Goal: Check status: Check status

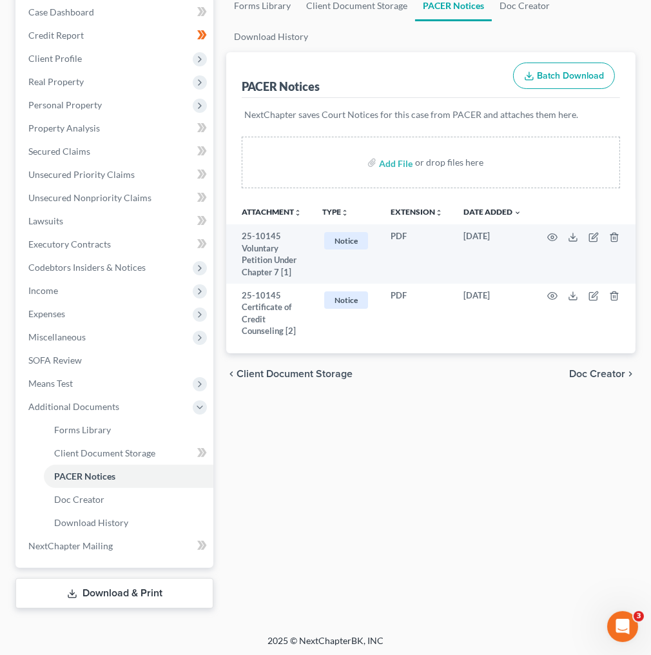
click at [93, 474] on span "PACER Notices" at bounding box center [84, 476] width 61 height 11
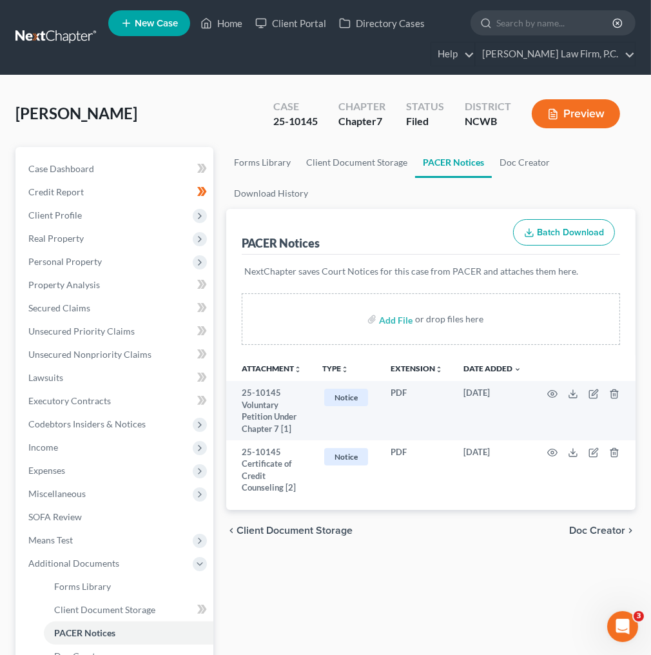
click at [36, 34] on link at bounding box center [56, 37] width 83 height 23
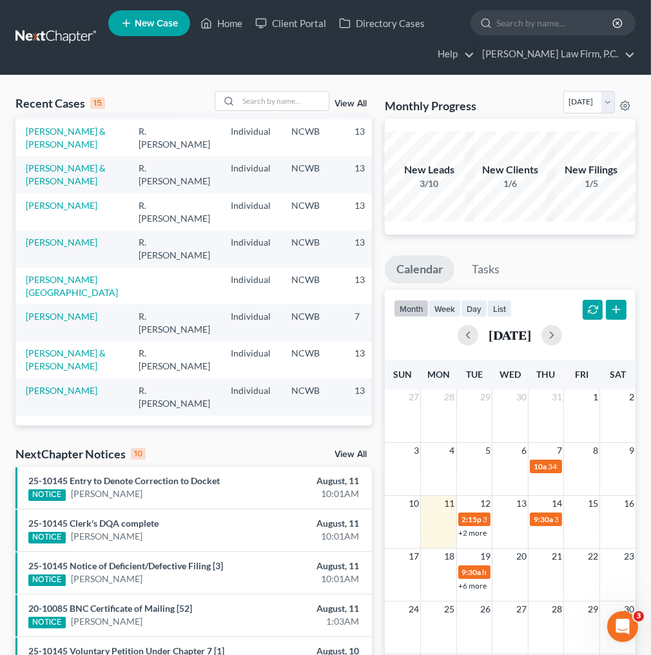
scroll to position [341, 0]
click at [32, 311] on link "[PERSON_NAME]" at bounding box center [62, 316] width 72 height 11
select select "3"
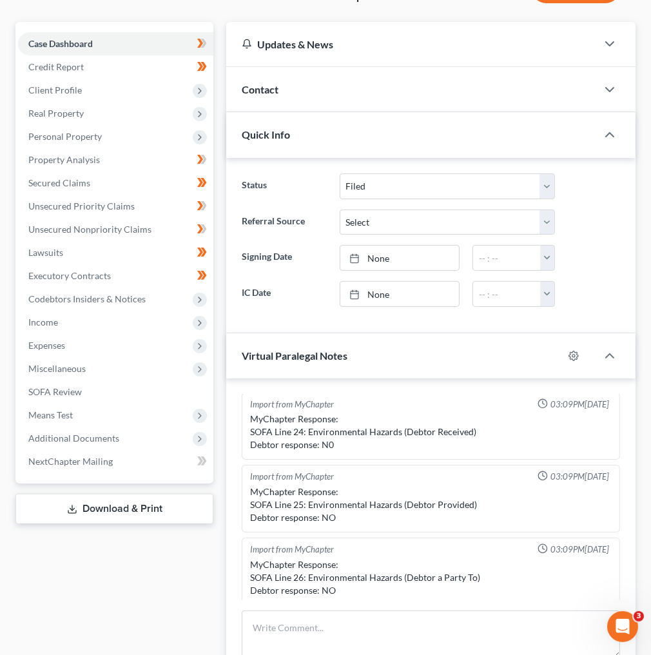
scroll to position [155, 0]
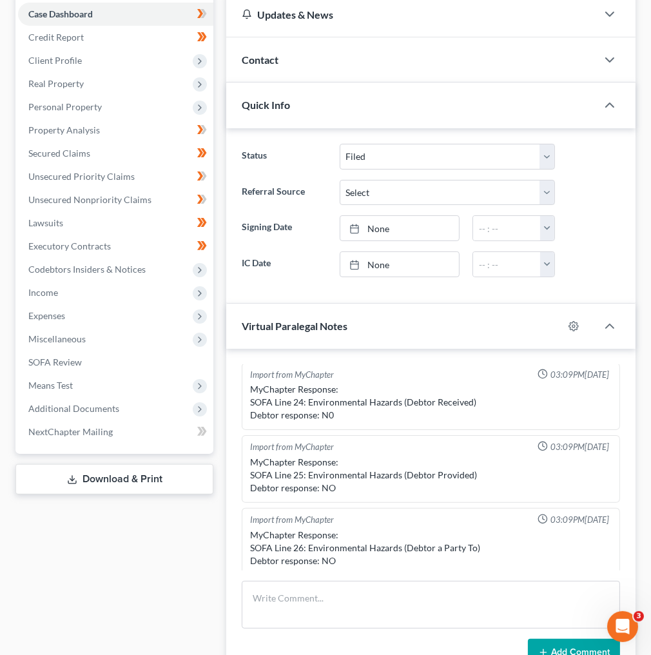
click at [200, 411] on icon at bounding box center [200, 409] width 10 height 10
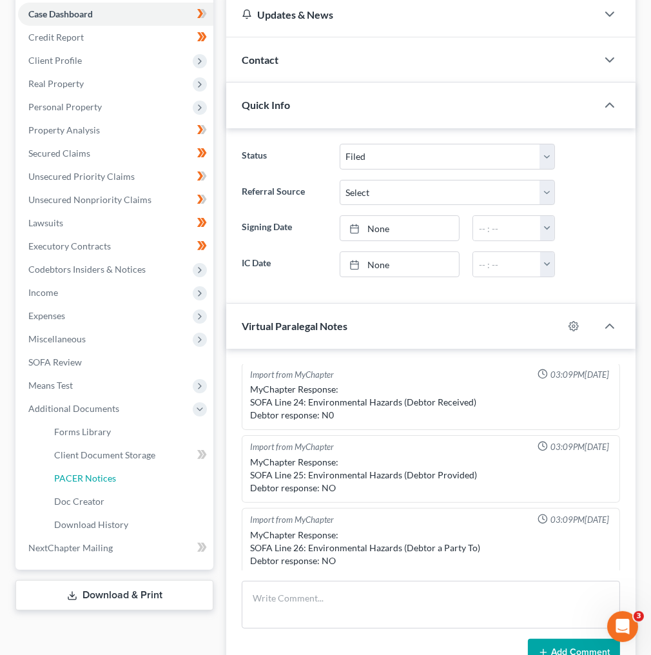
click at [76, 473] on span "PACER Notices" at bounding box center [85, 478] width 62 height 11
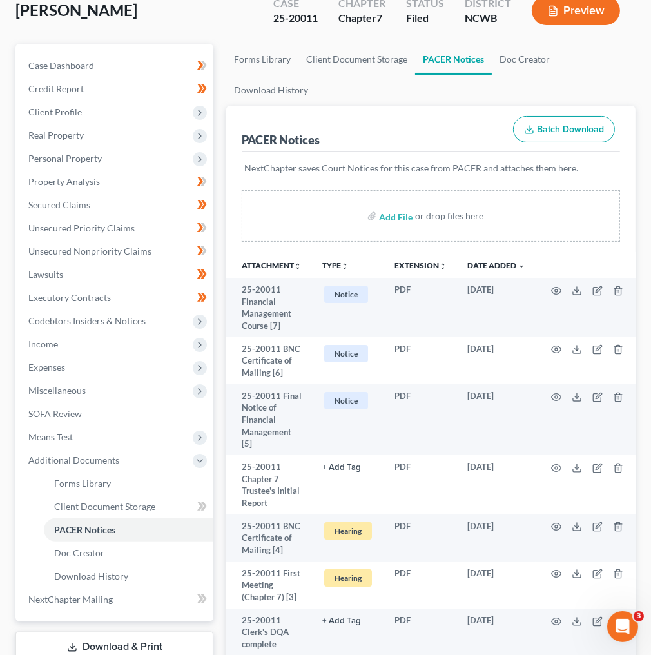
scroll to position [52, 0]
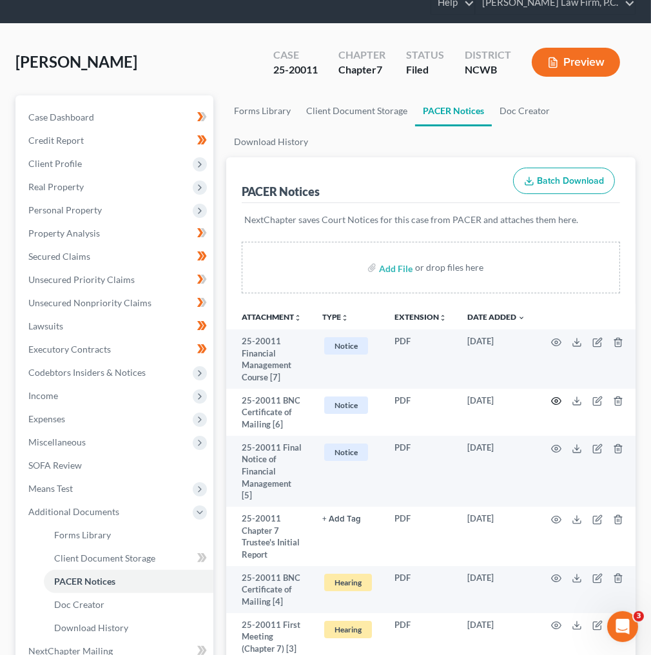
click at [561, 398] on icon "button" at bounding box center [556, 401] width 10 height 10
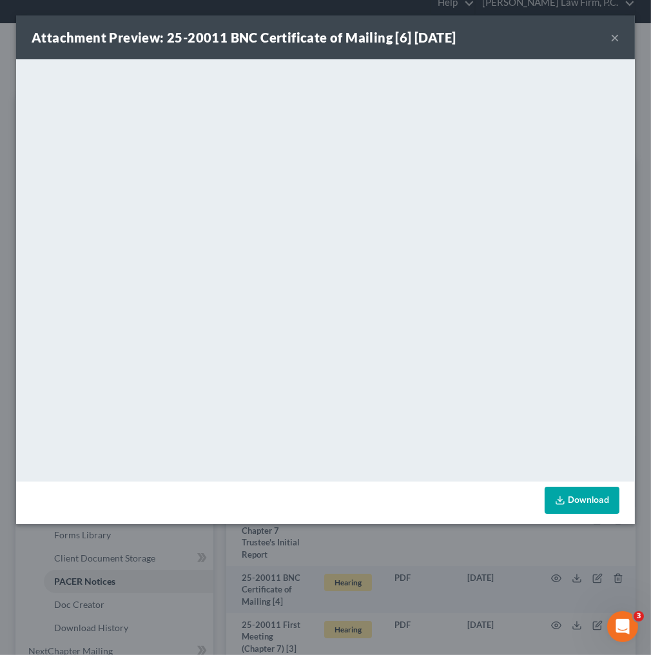
scroll to position [21, 0]
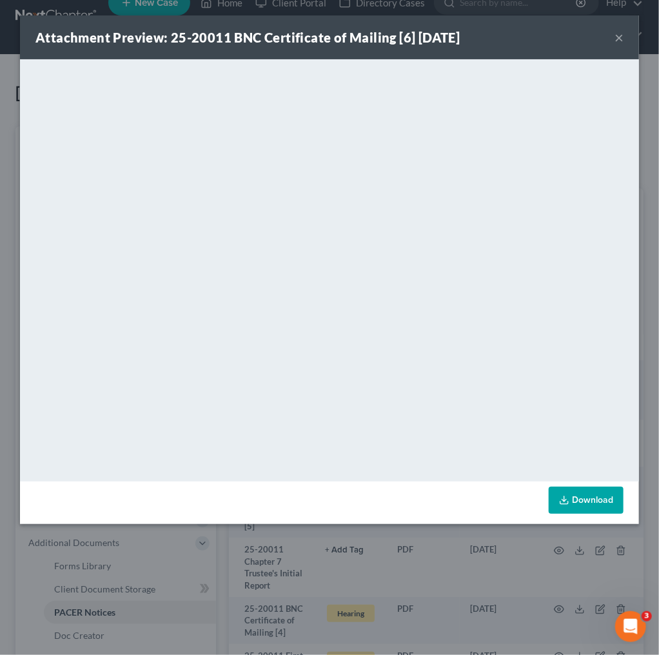
click at [621, 39] on button "×" at bounding box center [618, 37] width 9 height 15
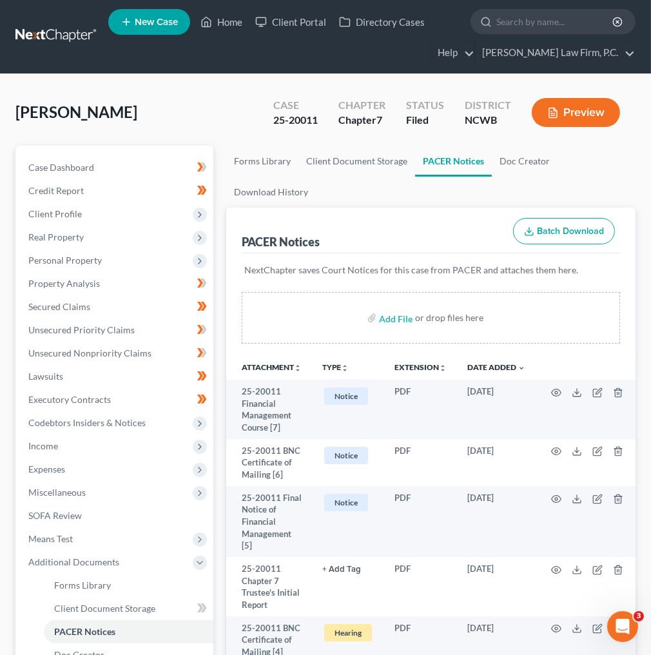
scroll to position [0, 0]
